Goal: Find contact information: Find contact information

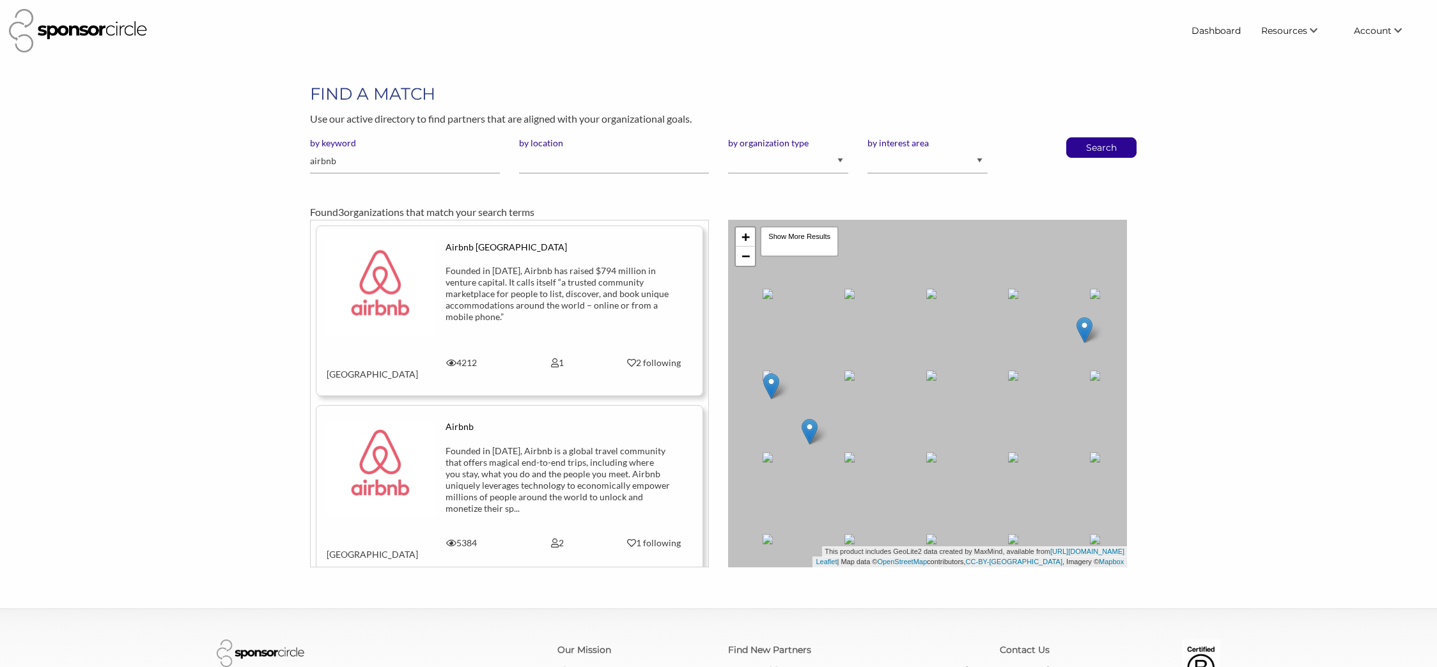
scroll to position [18654, 0]
click at [1233, 30] on link "Dashboard" at bounding box center [1216, 30] width 70 height 23
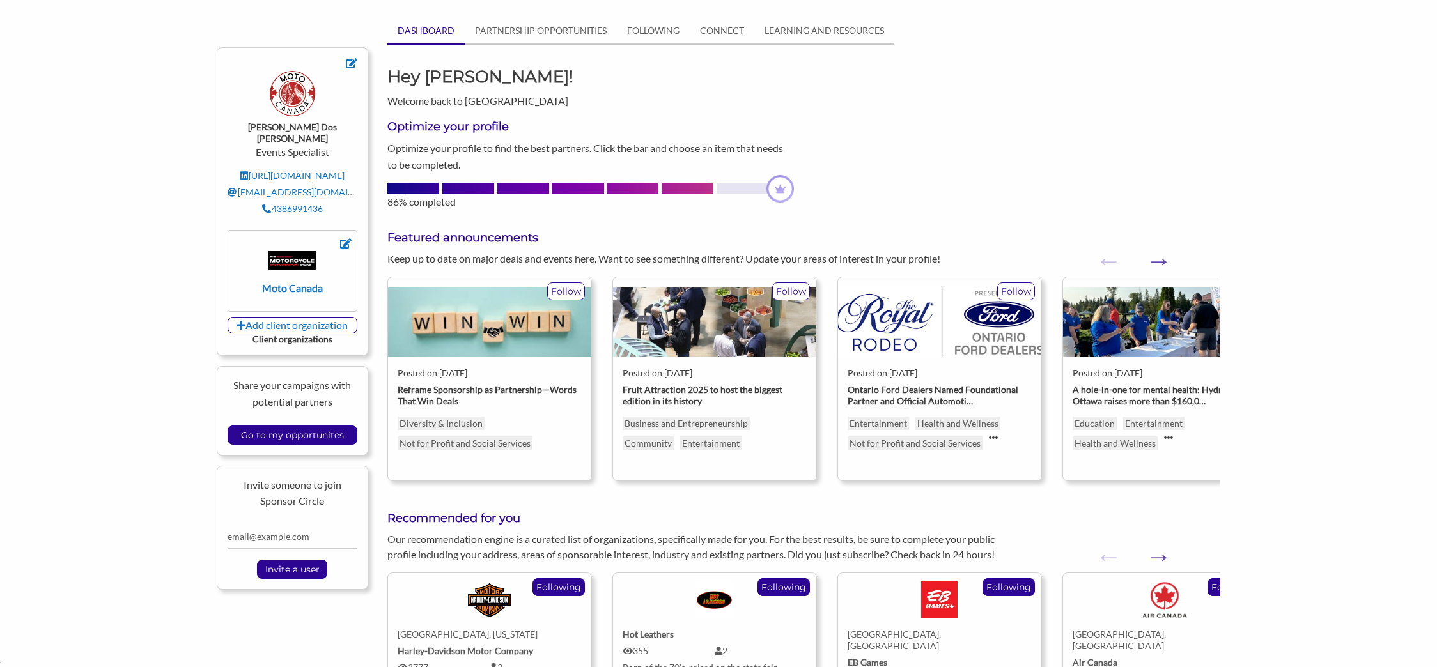
scroll to position [66, 0]
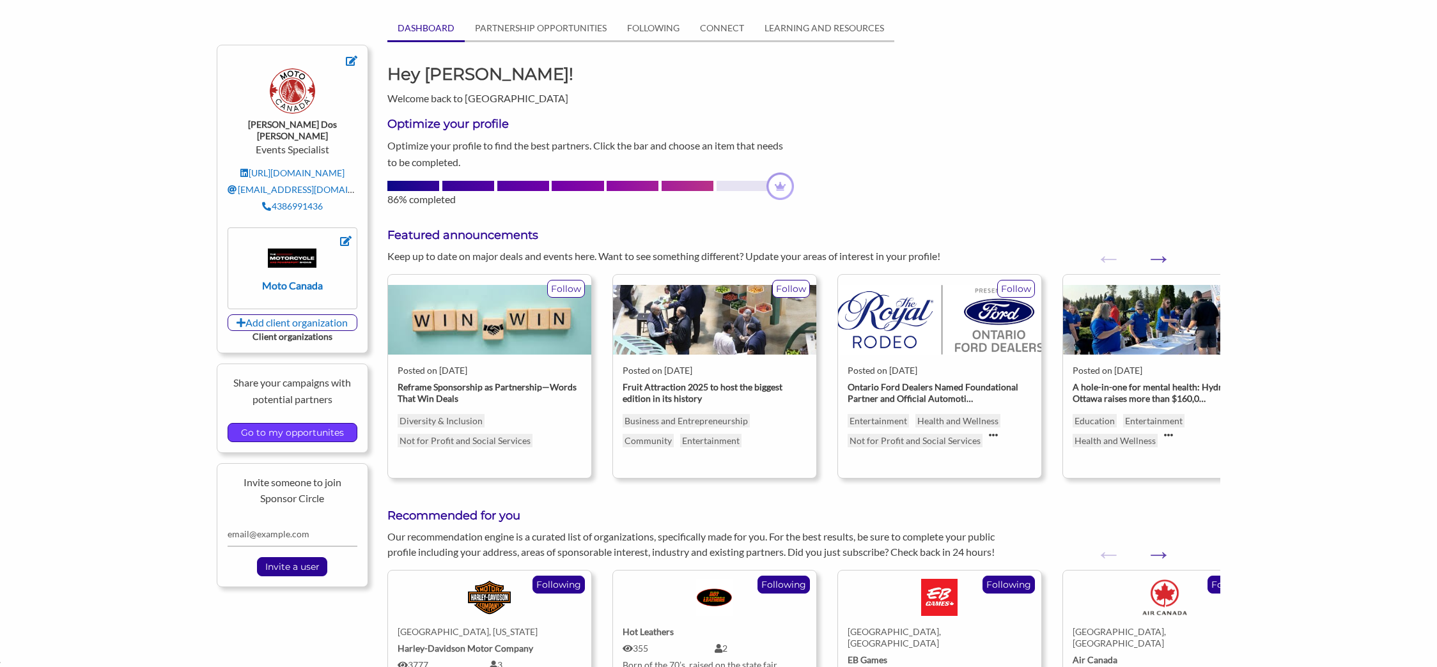
click at [319, 424] on input "Go to my opportunites" at bounding box center [293, 433] width 116 height 18
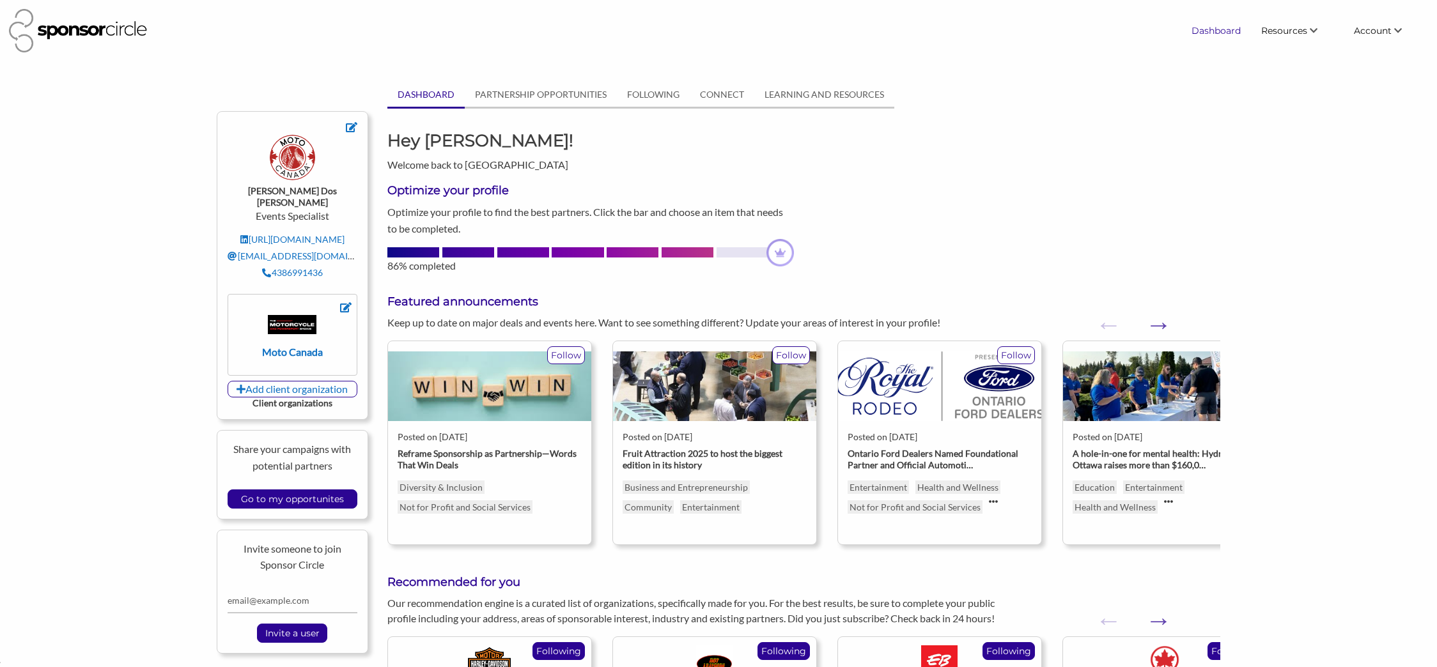
click at [1222, 31] on link "Dashboard" at bounding box center [1216, 30] width 70 height 23
click at [1285, 55] on link "Find New Partners" at bounding box center [1279, 54] width 127 height 23
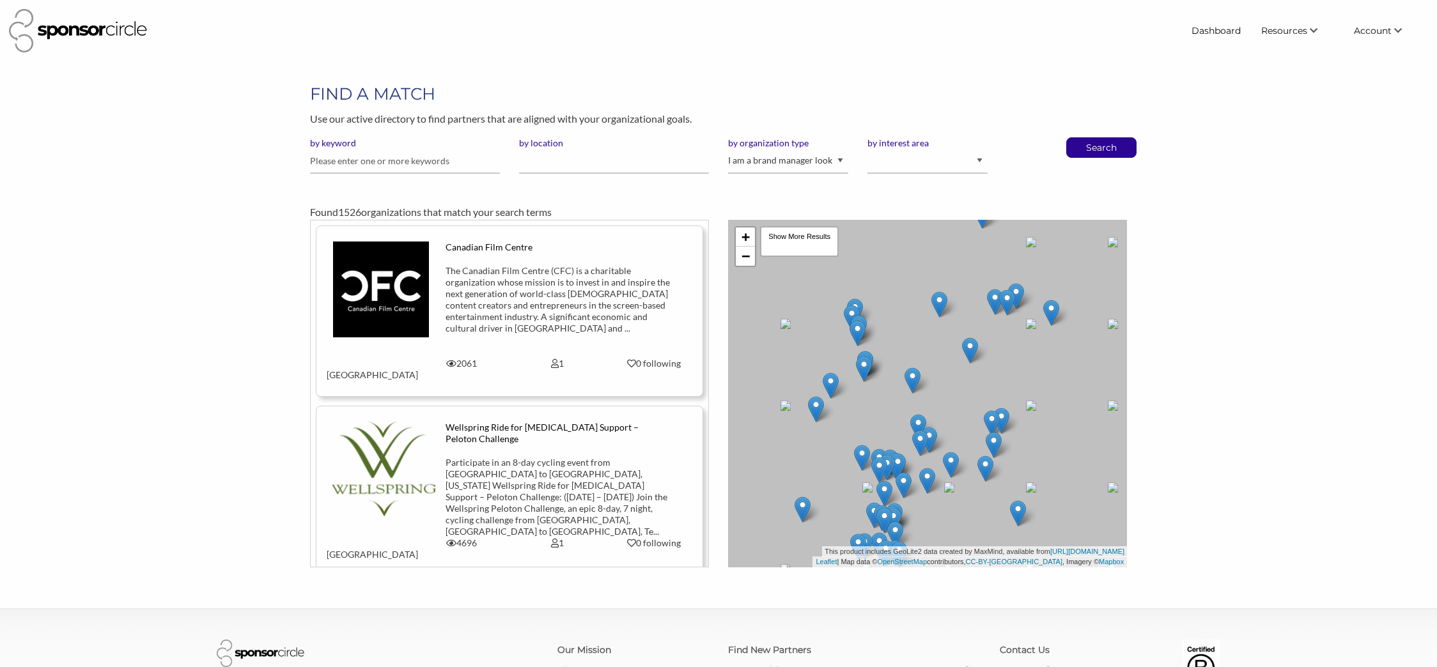
scroll to position [18668, 0]
click at [815, 164] on select "I am an event organizer seeking new partnerships with suppliers, exhibitors or …" at bounding box center [788, 161] width 120 height 25
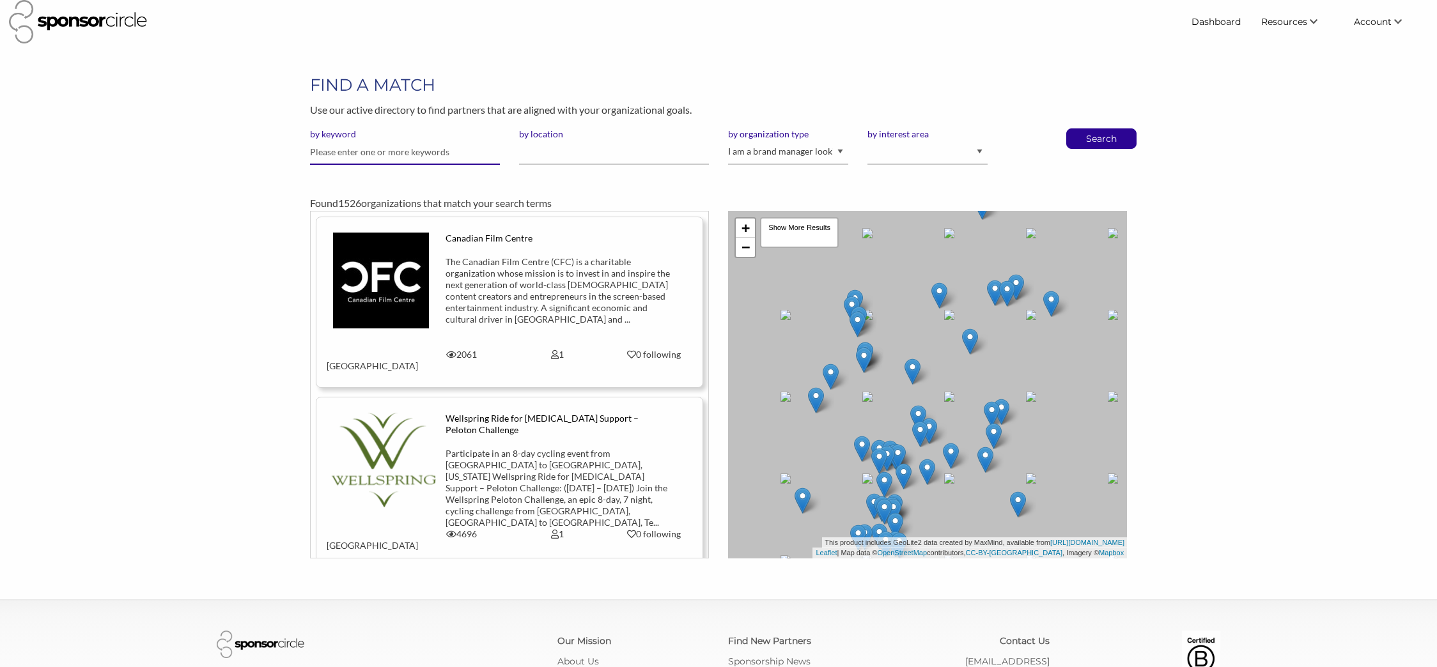
click at [378, 153] on input "text" at bounding box center [405, 152] width 190 height 25
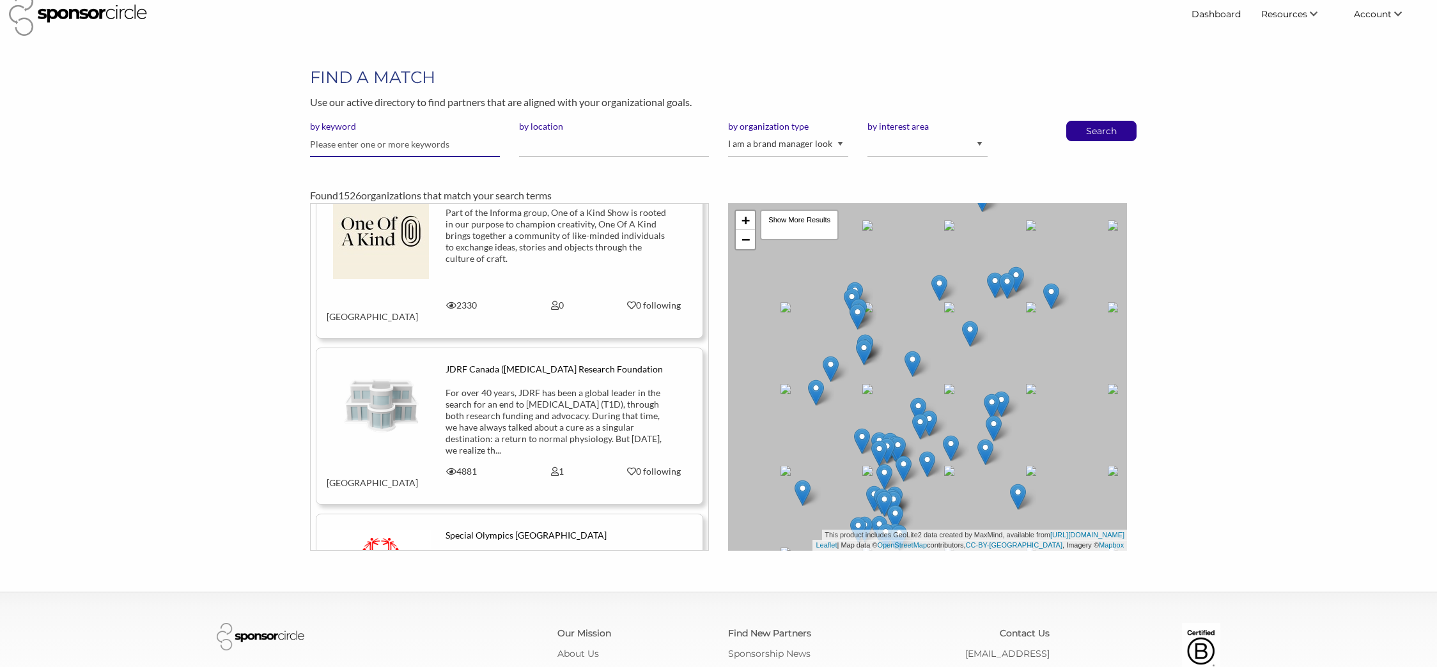
scroll to position [4323, 0]
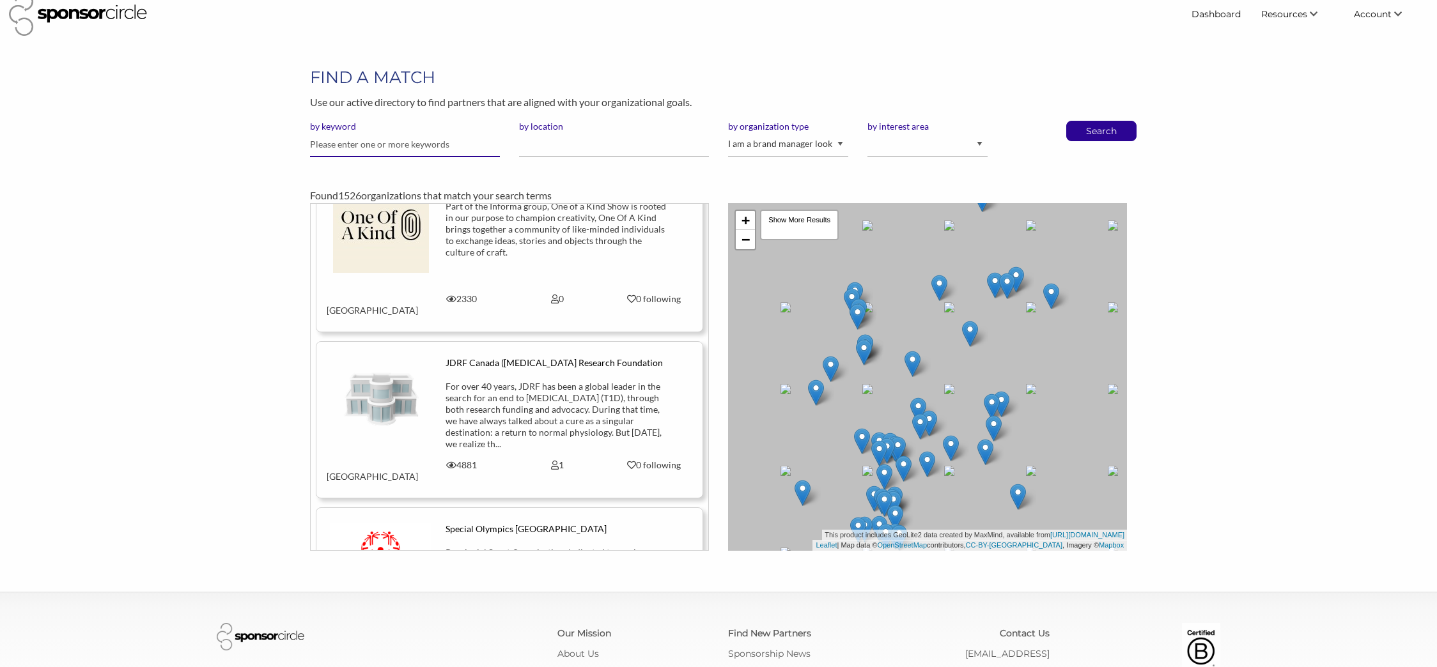
drag, startPoint x: 412, startPoint y: 148, endPoint x: 422, endPoint y: 156, distance: 13.2
click at [412, 148] on input "text" at bounding box center [405, 144] width 190 height 25
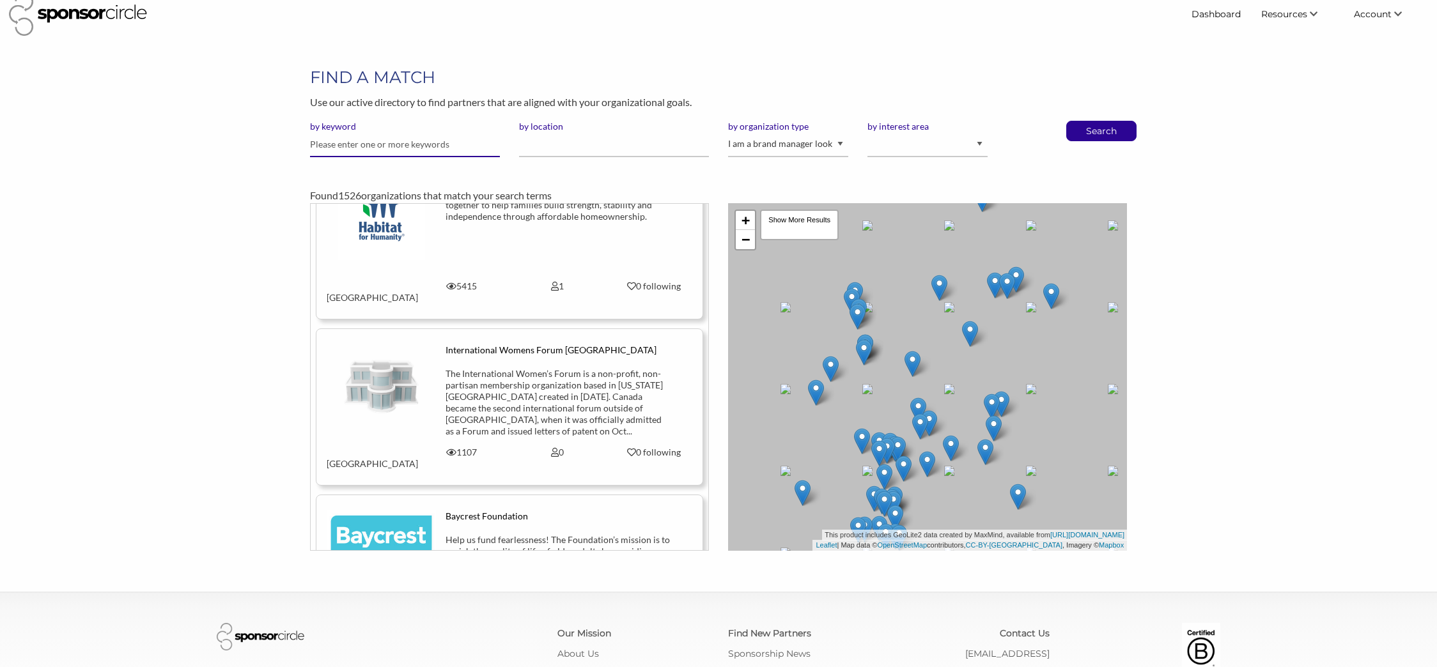
scroll to position [5045, 0]
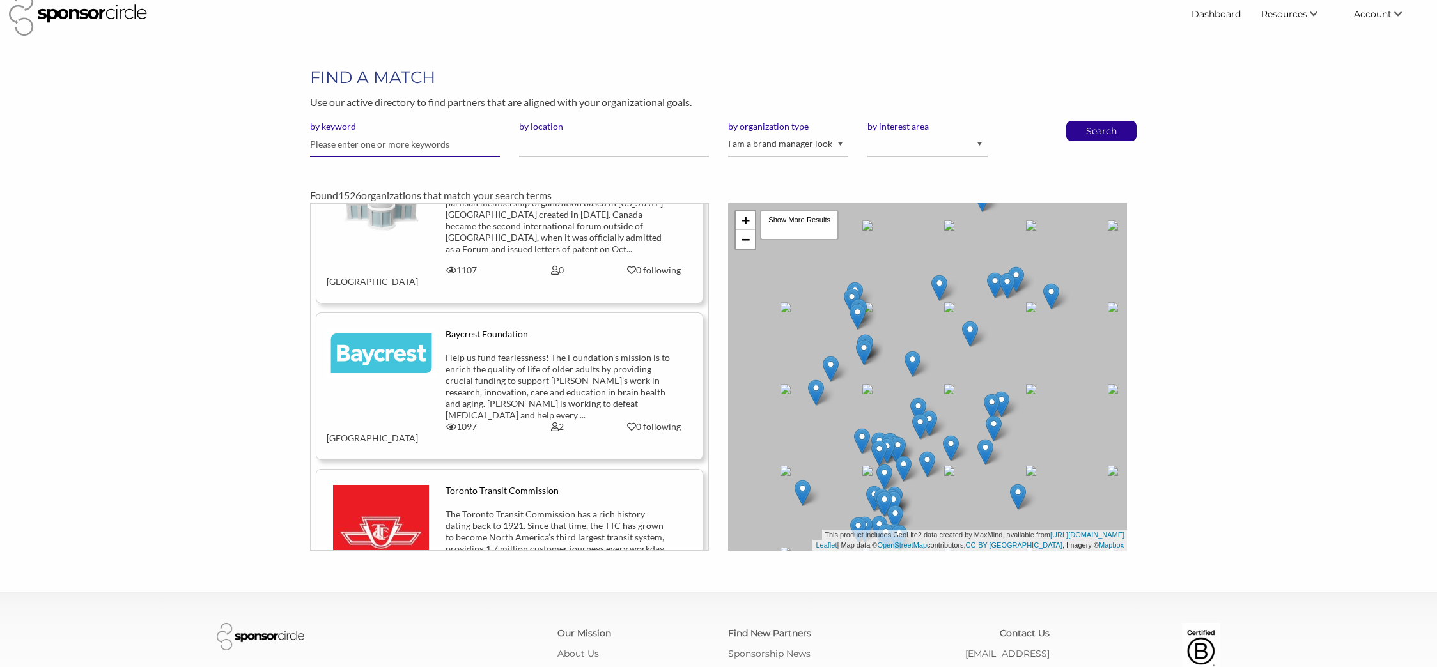
click at [327, 149] on input "text" at bounding box center [405, 144] width 190 height 25
type input "r"
type input "red"
click at [1080, 121] on button "Search" at bounding box center [1101, 130] width 42 height 19
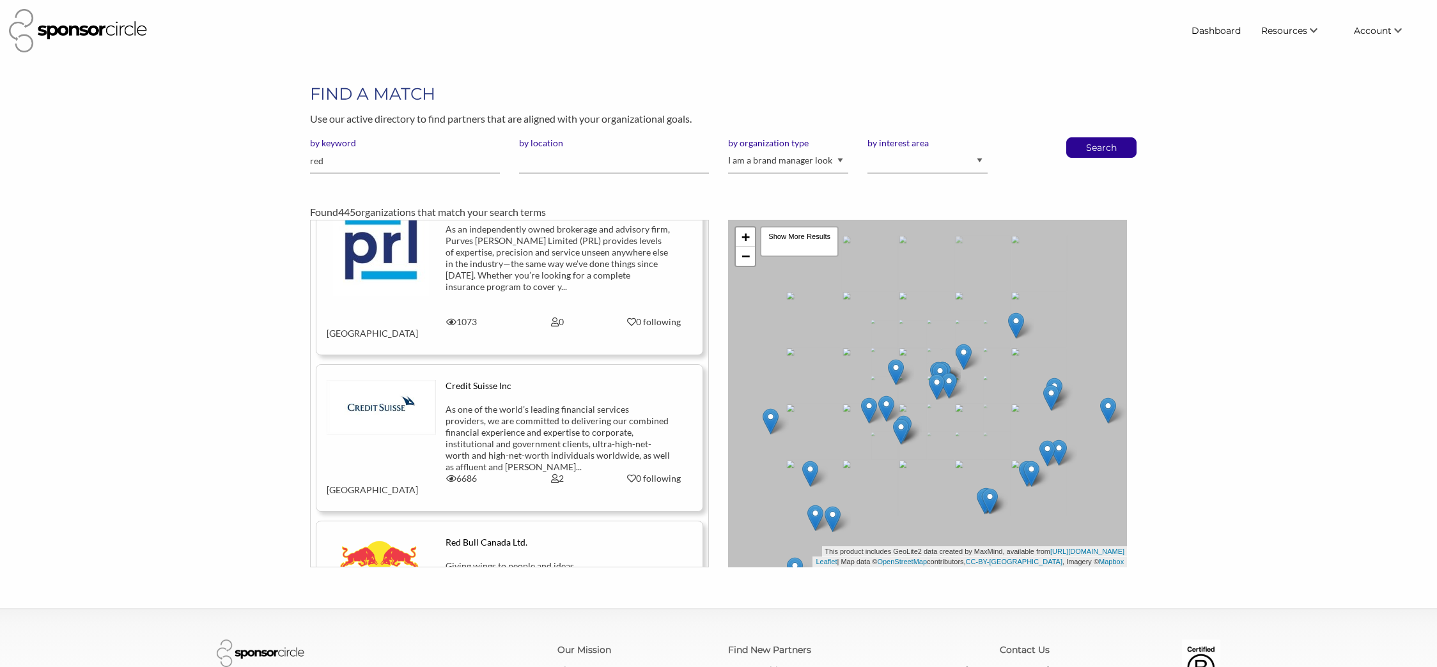
scroll to position [913, 0]
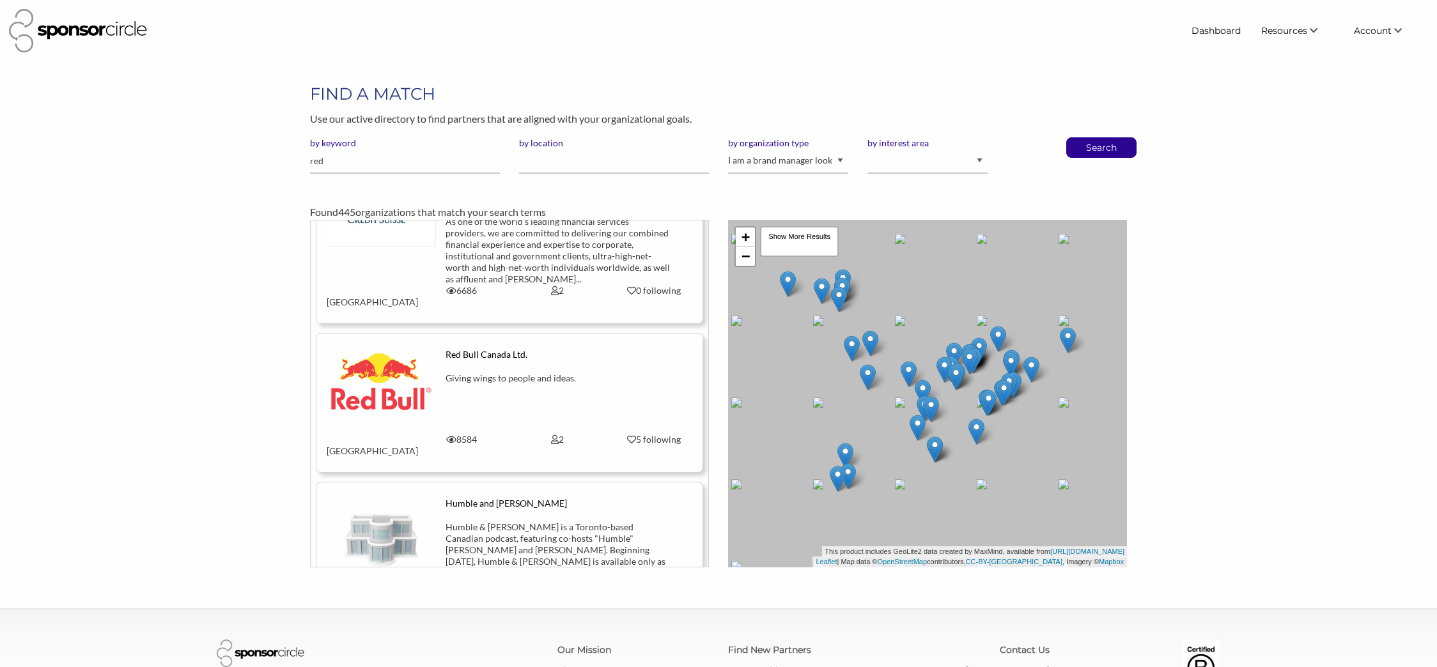
click at [451, 373] on div "Giving wings to people and ideas." at bounding box center [557, 393] width 224 height 41
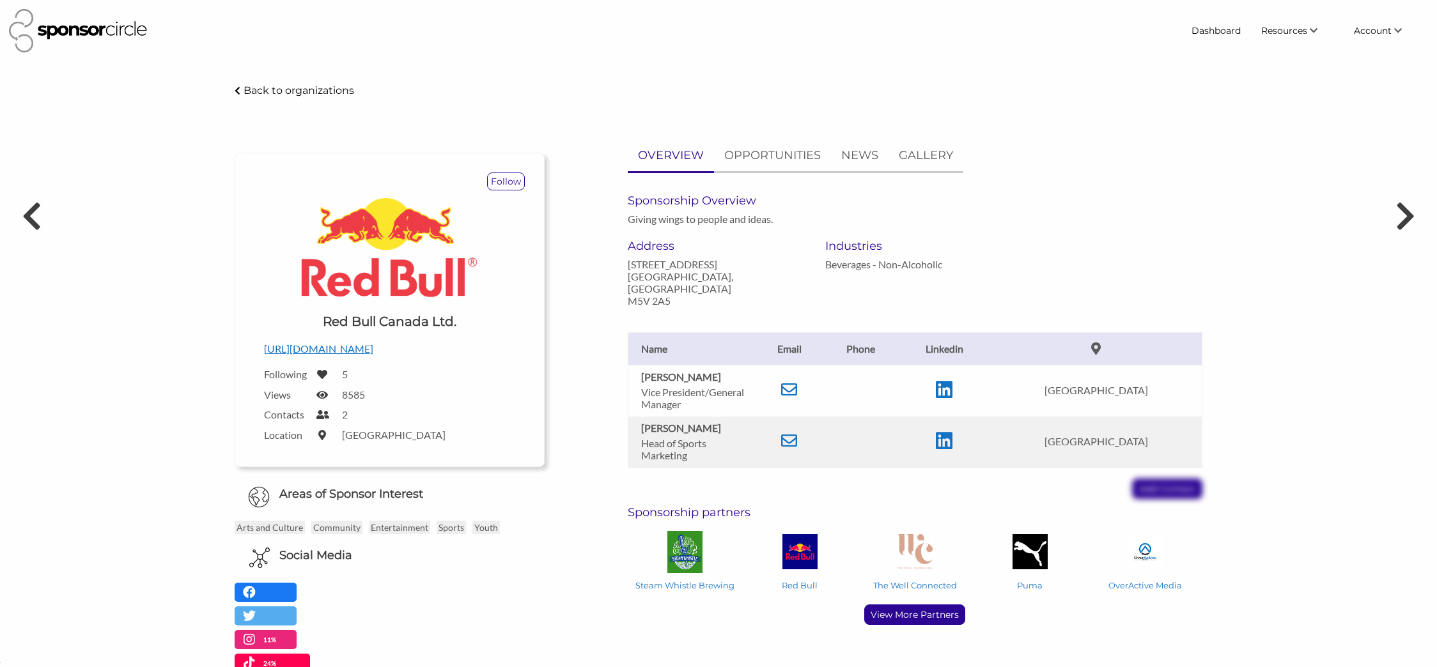
scroll to position [18668, 0]
click at [797, 433] on icon at bounding box center [789, 441] width 16 height 16
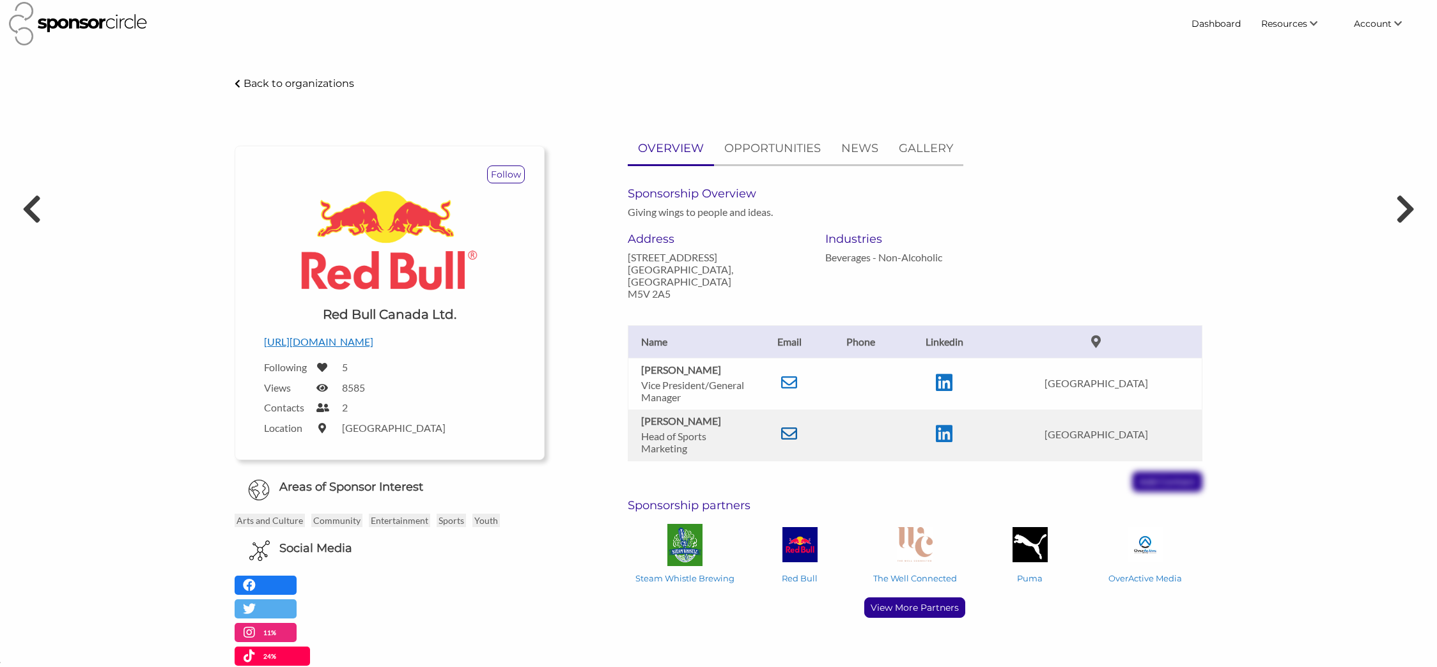
click at [800, 430] on td at bounding box center [788, 436] width 67 height 52
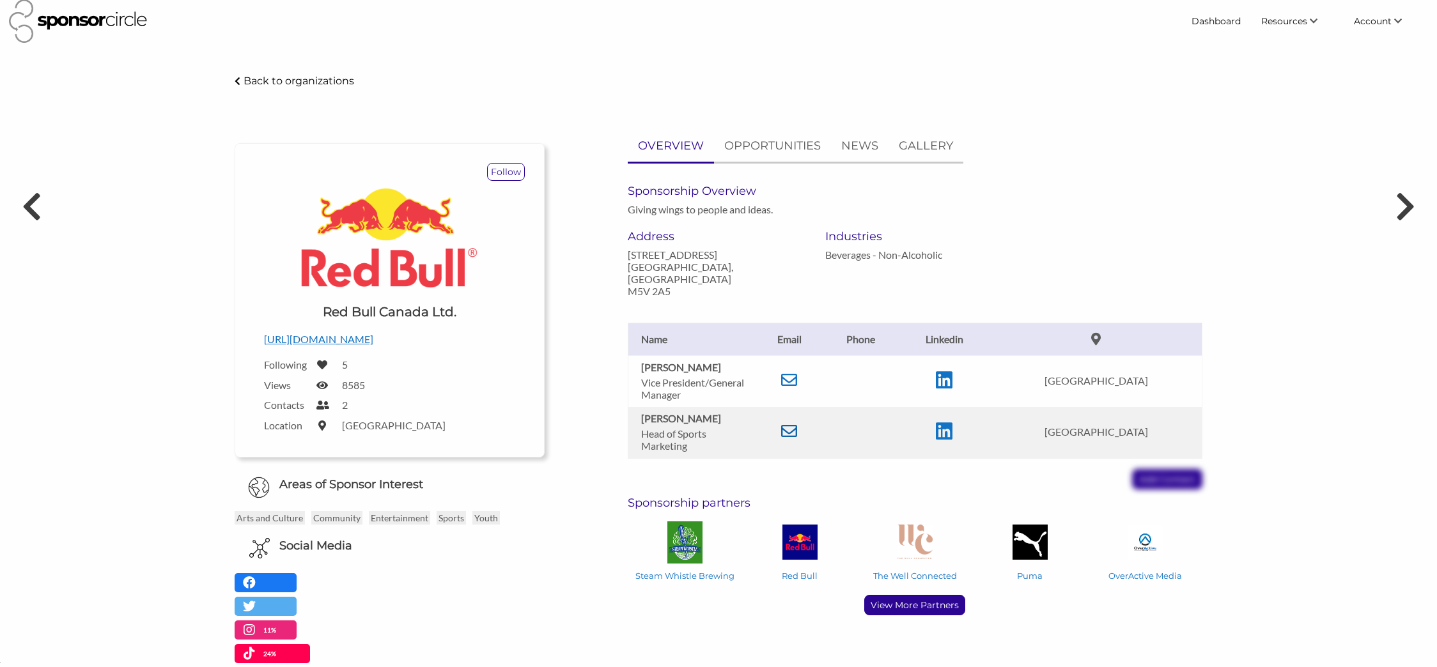
click at [803, 428] on td at bounding box center [788, 433] width 67 height 52
click at [797, 426] on icon at bounding box center [789, 430] width 16 height 16
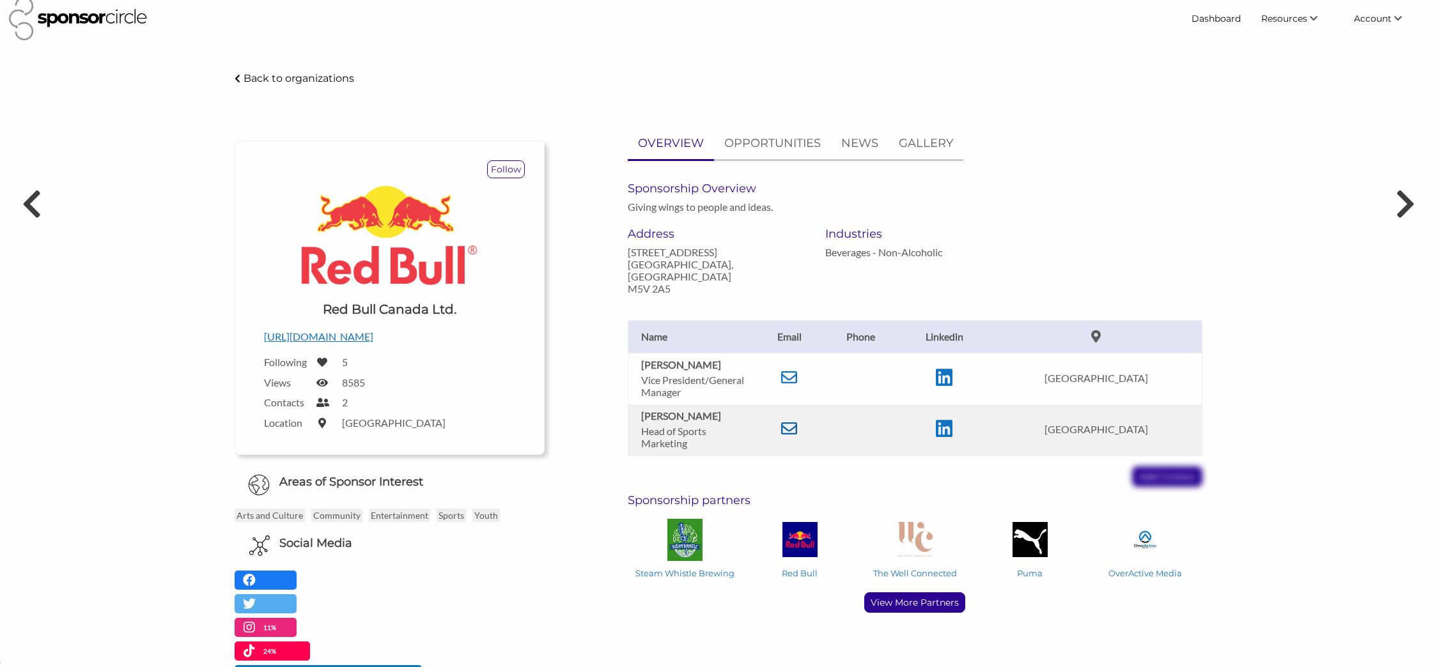
scroll to position [10, 0]
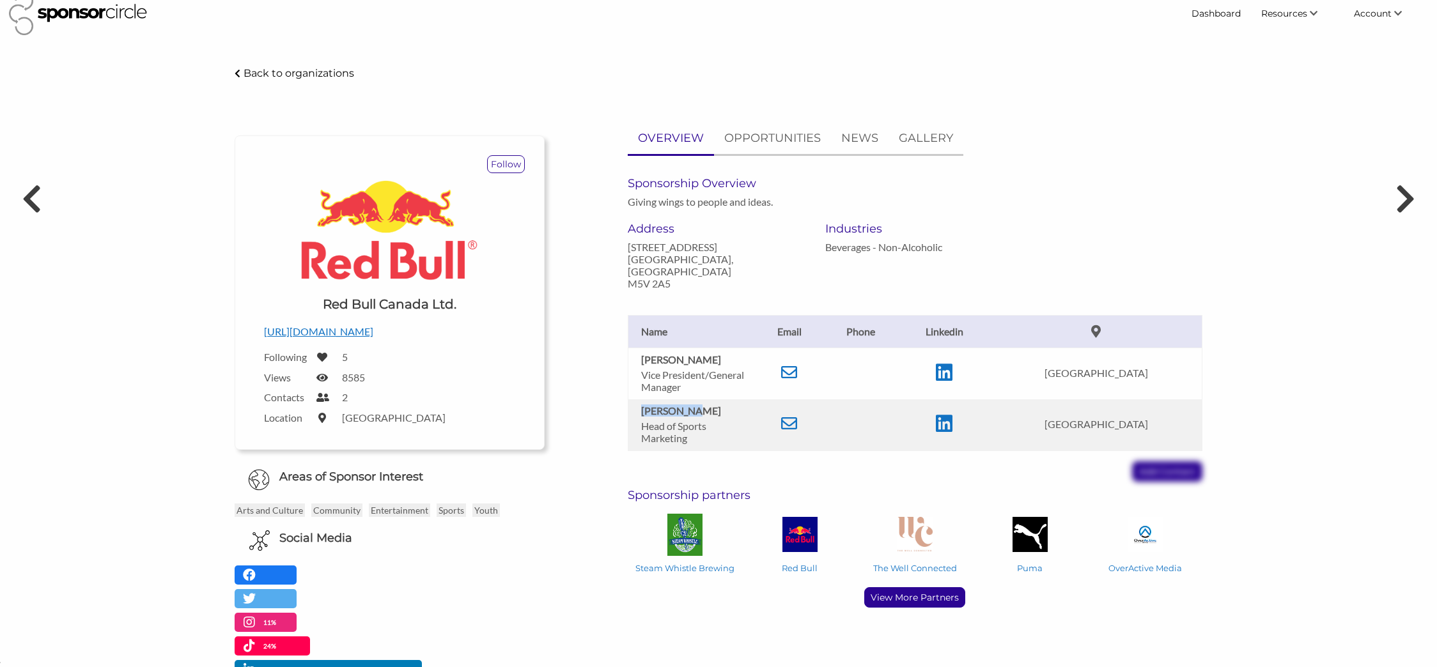
drag, startPoint x: 643, startPoint y: 407, endPoint x: 709, endPoint y: 405, distance: 66.5
type textarea "[PERSON_NAME]"
click at [709, 405] on p "[PERSON_NAME]" at bounding box center [695, 411] width 109 height 12
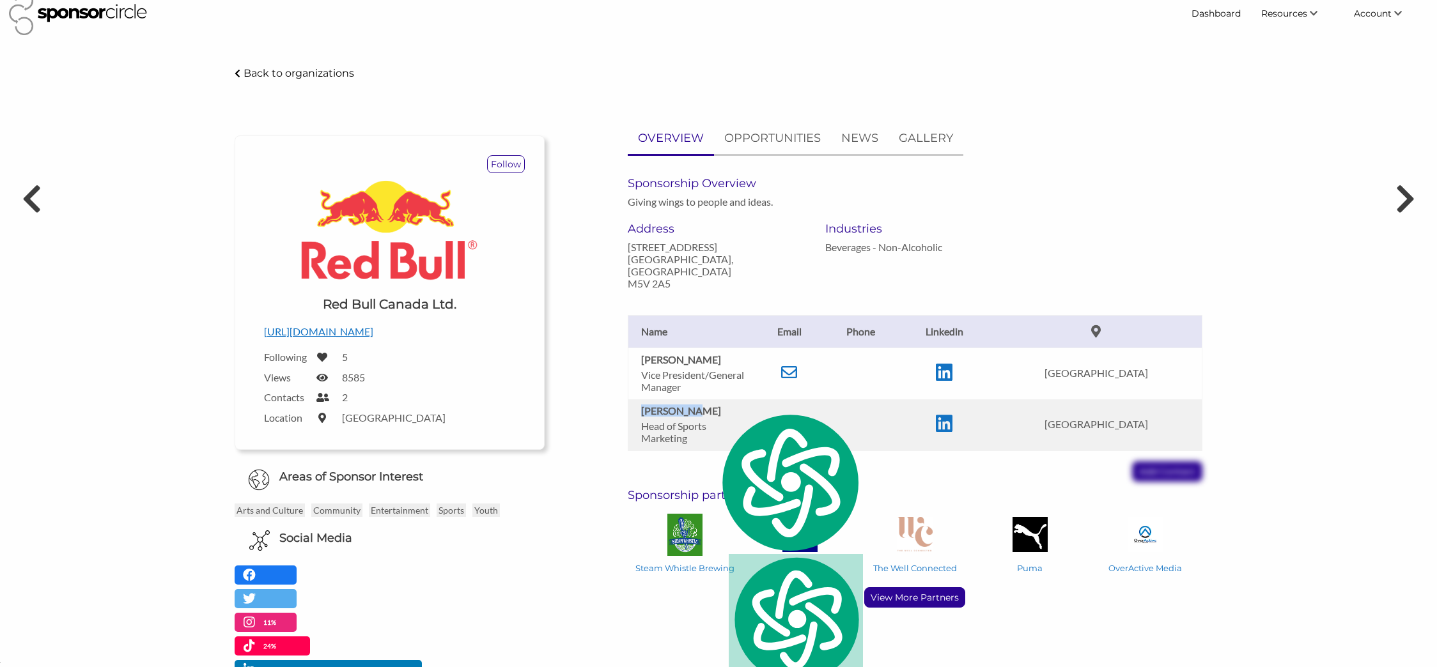
scroll to position [16, 0]
